Goal: Information Seeking & Learning: Learn about a topic

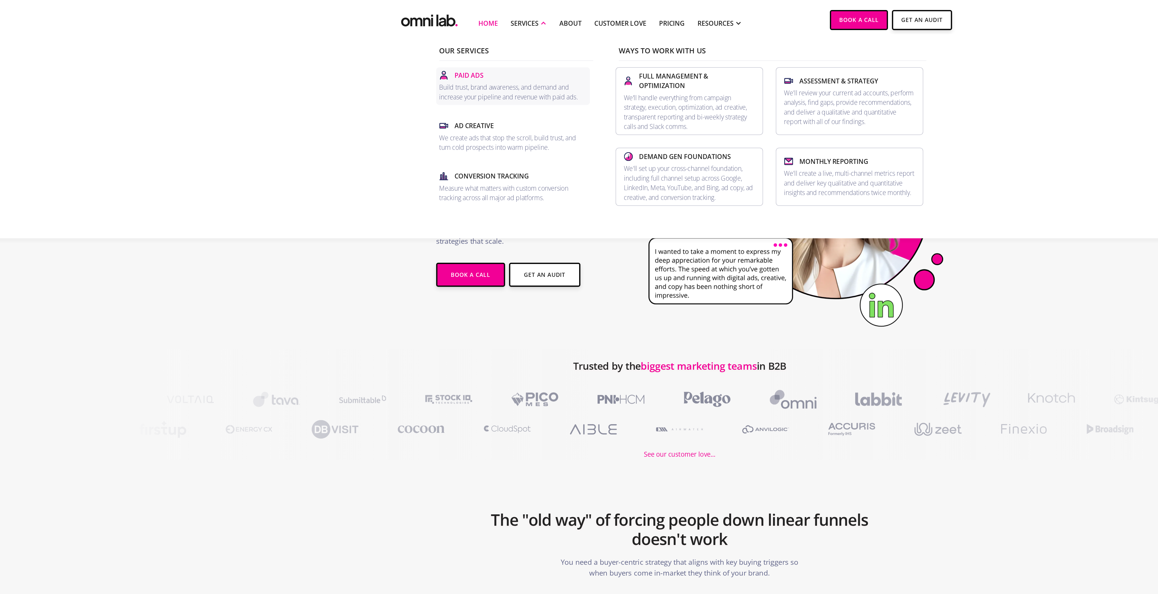
click at [434, 53] on p "Paid Ads" at bounding box center [437, 51] width 20 height 7
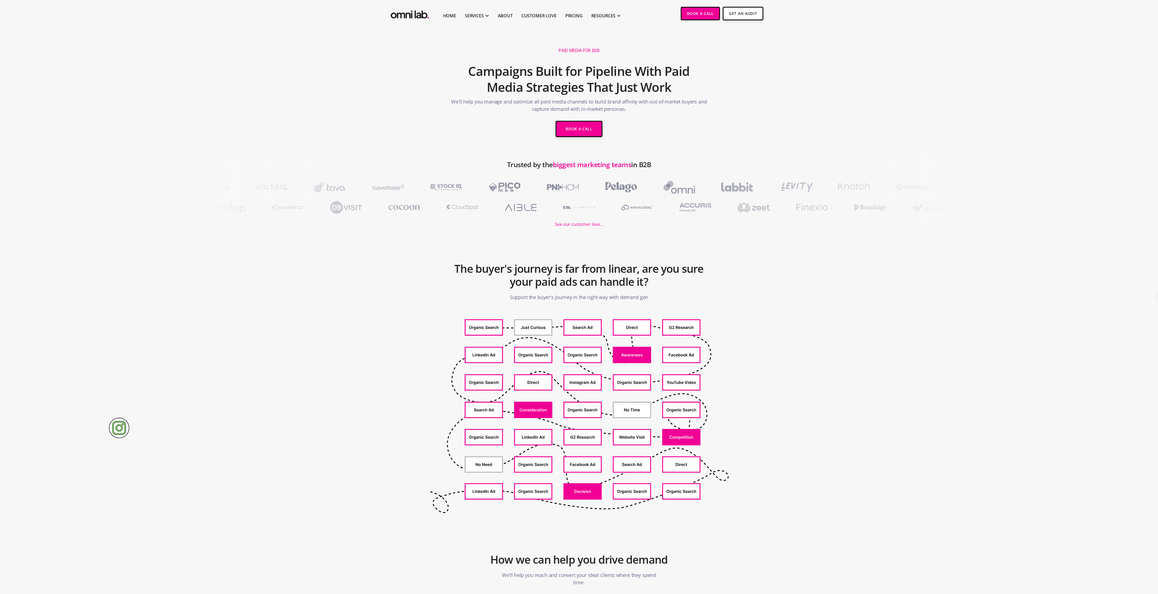
click at [567, 265] on h2 "The buyer's journey is far from linear, are you sure your paid ads can handle i…" at bounding box center [579, 274] width 258 height 31
click at [621, 269] on h2 "The buyer's journey is far from linear, are you sure your paid ads can handle i…" at bounding box center [579, 274] width 258 height 31
click at [624, 268] on h2 "The buyer's journey is far from linear, are you sure your paid ads can handle i…" at bounding box center [579, 274] width 258 height 31
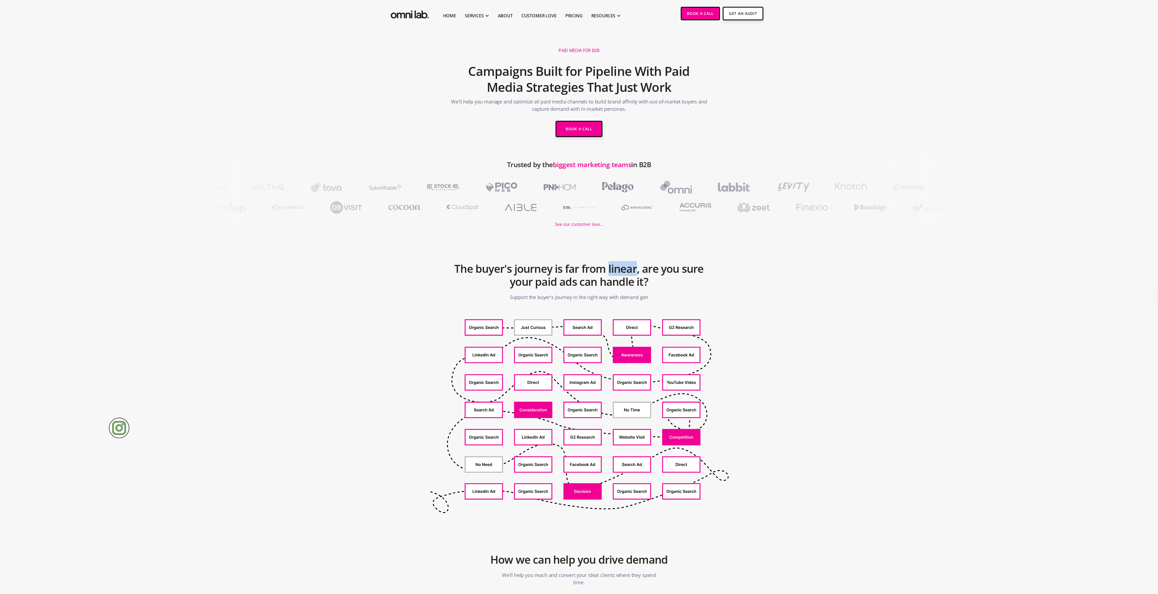
click at [624, 268] on h2 "The buyer's journey is far from linear, are you sure your paid ads can handle i…" at bounding box center [579, 274] width 258 height 31
click at [609, 267] on h2 "The buyer's journey is far from linear, are you sure your paid ads can handle i…" at bounding box center [579, 274] width 258 height 31
click at [608, 90] on h2 "Campaigns Built for Pipeline With Paid Media Strategies That Just Work" at bounding box center [579, 79] width 258 height 38
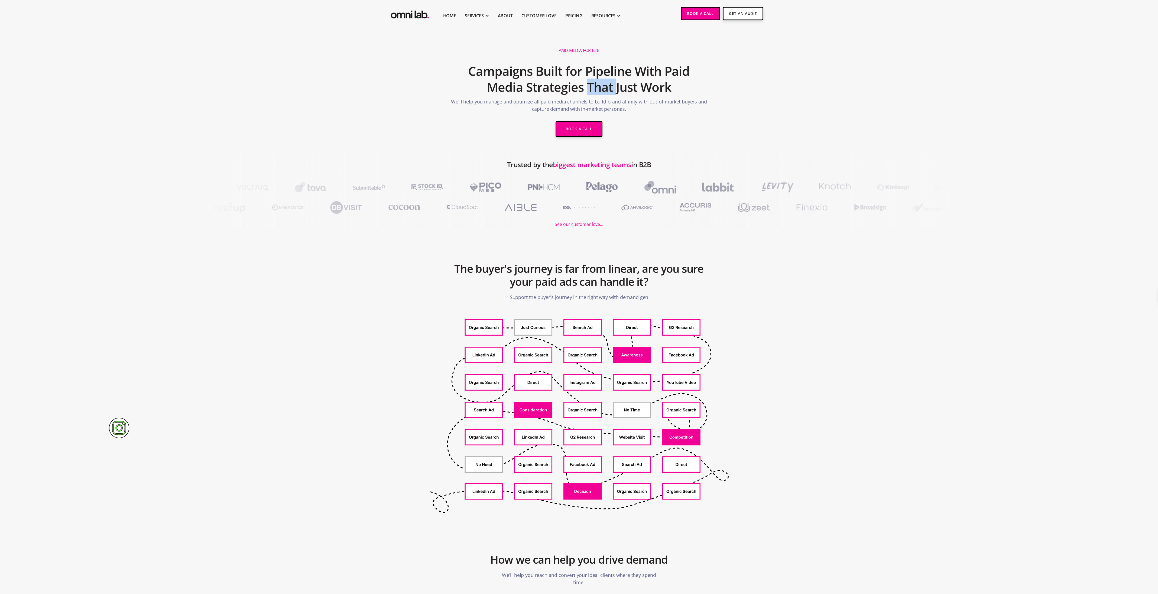
click at [608, 90] on h2 "Campaigns Built for Pipeline With Paid Media Strategies That Just Work" at bounding box center [579, 79] width 258 height 38
drag, startPoint x: 608, startPoint y: 90, endPoint x: 606, endPoint y: 66, distance: 24.5
click at [606, 66] on h2 "Campaigns Built for Pipeline With Paid Media Strategies That Just Work" at bounding box center [579, 79] width 258 height 38
drag, startPoint x: 606, startPoint y: 66, endPoint x: 606, endPoint y: 87, distance: 21.1
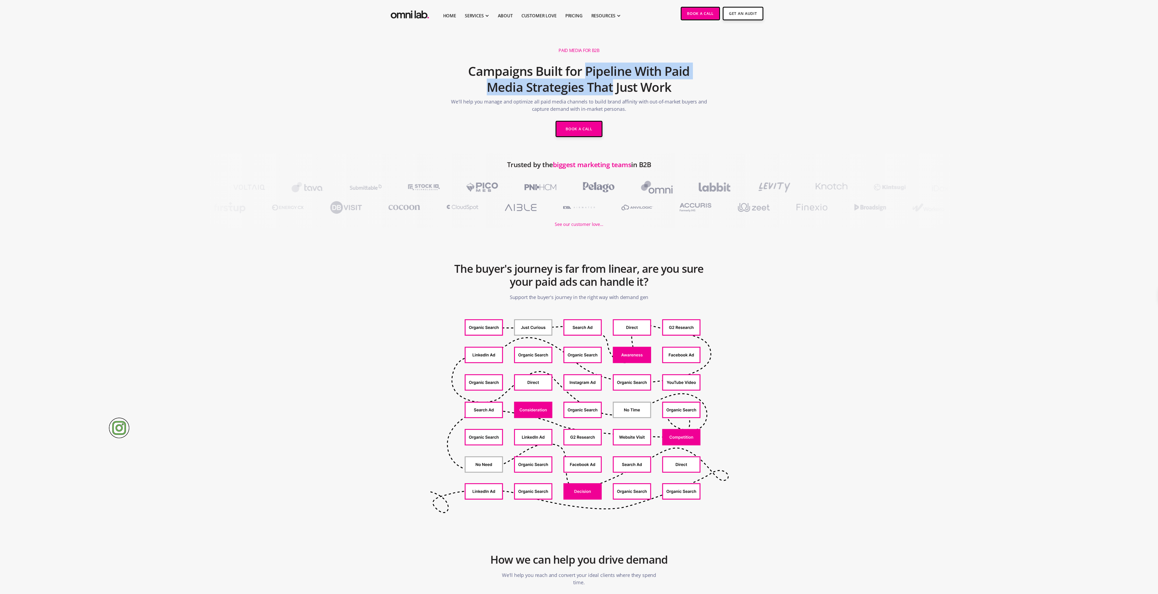
click at [606, 87] on h2 "Campaigns Built for Pipeline With Paid Media Strategies That Just Work" at bounding box center [579, 79] width 258 height 38
click at [605, 84] on h2 "Campaigns Built for Pipeline With Paid Media Strategies That Just Work" at bounding box center [579, 79] width 258 height 38
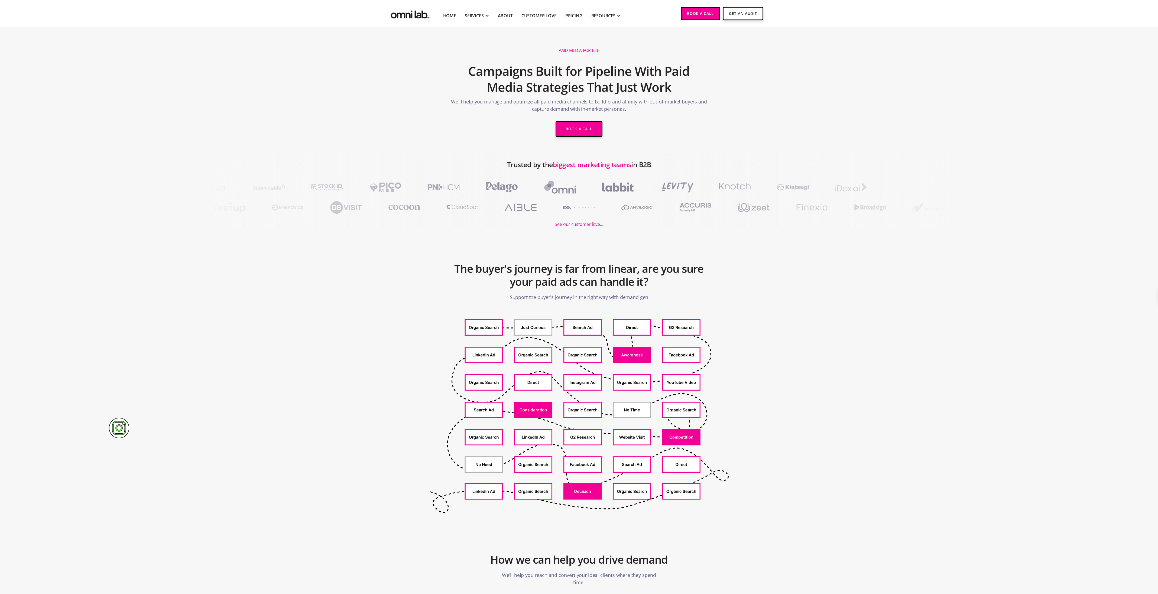
scroll to position [1, 0]
